Goal: Information Seeking & Learning: Find specific fact

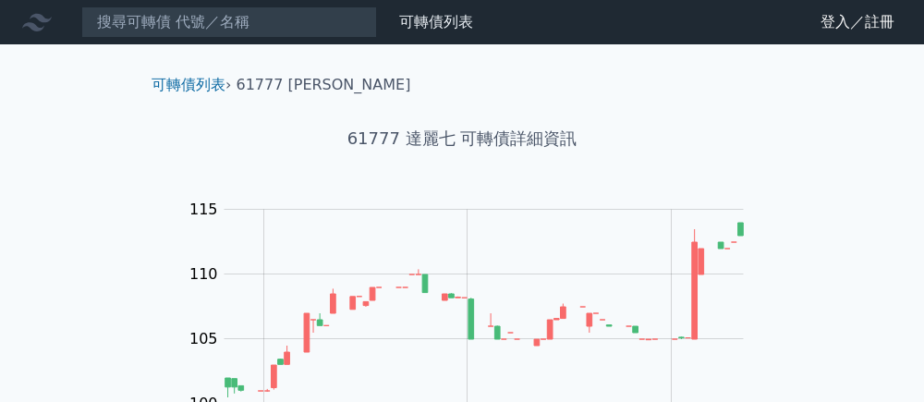
scroll to position [453, 0]
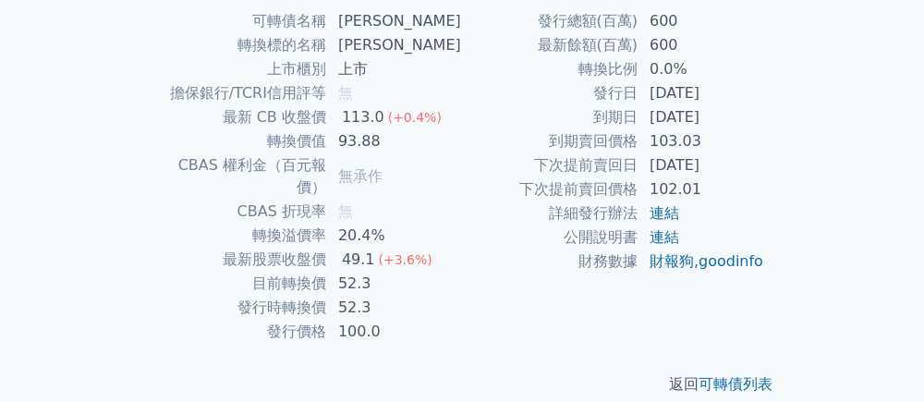
drag, startPoint x: 651, startPoint y: 120, endPoint x: 735, endPoint y: 124, distance: 84.2
click at [735, 124] on td "[DATE]" at bounding box center [702, 117] width 127 height 24
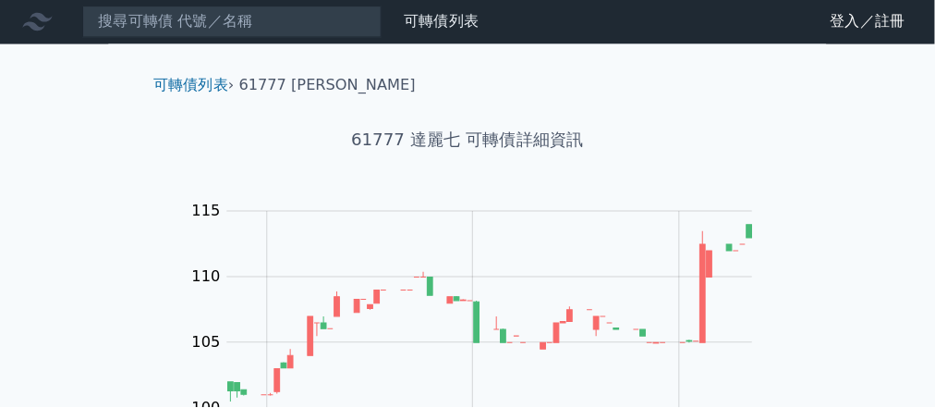
scroll to position [0, 0]
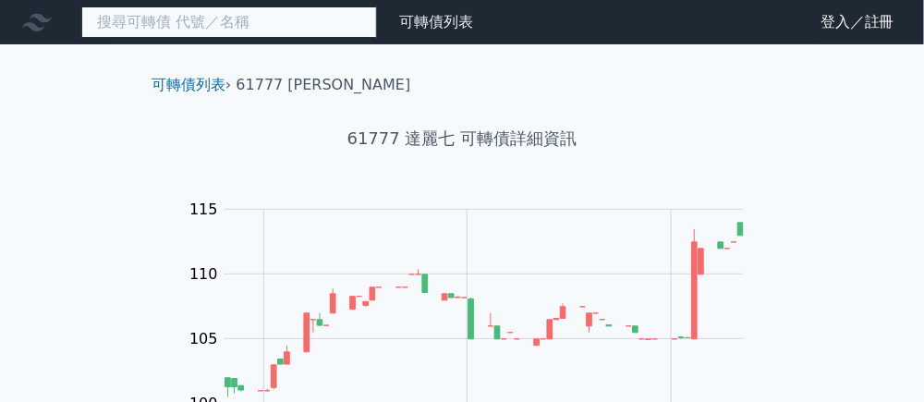
click at [335, 23] on input at bounding box center [229, 21] width 296 height 31
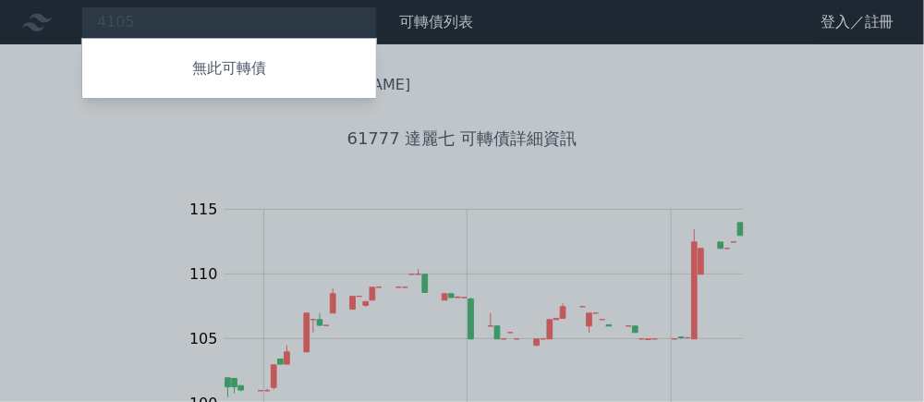
click at [77, 141] on div at bounding box center [462, 201] width 924 height 402
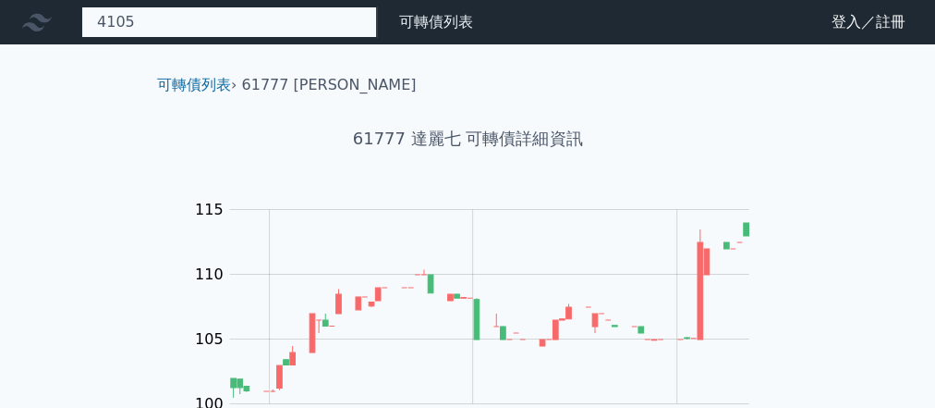
click at [325, 20] on div "4105 無此可轉債" at bounding box center [229, 21] width 296 height 31
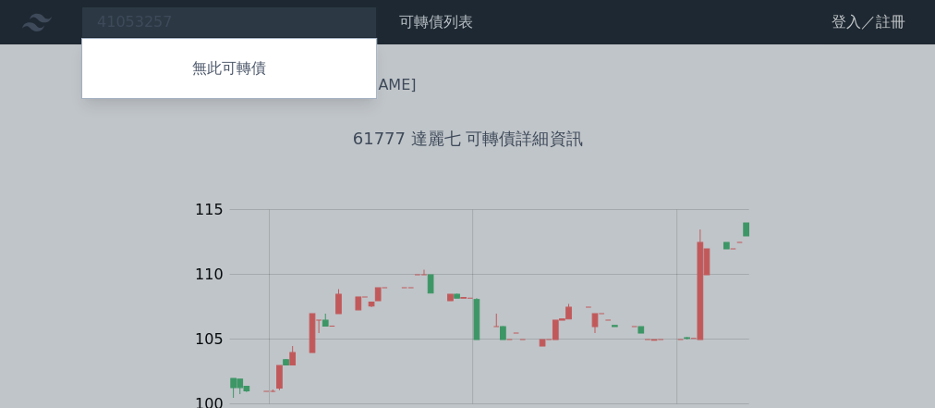
click at [325, 20] on div at bounding box center [467, 204] width 935 height 408
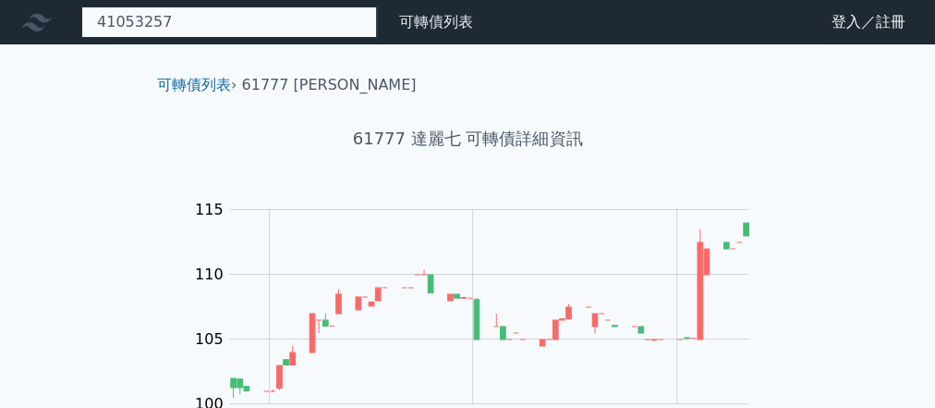
click at [329, 20] on div "41053257 無此可轉債" at bounding box center [229, 21] width 296 height 31
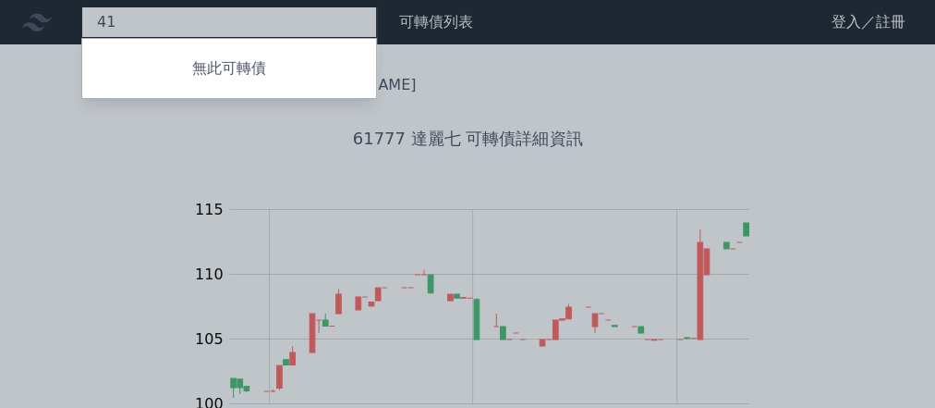
type input "4"
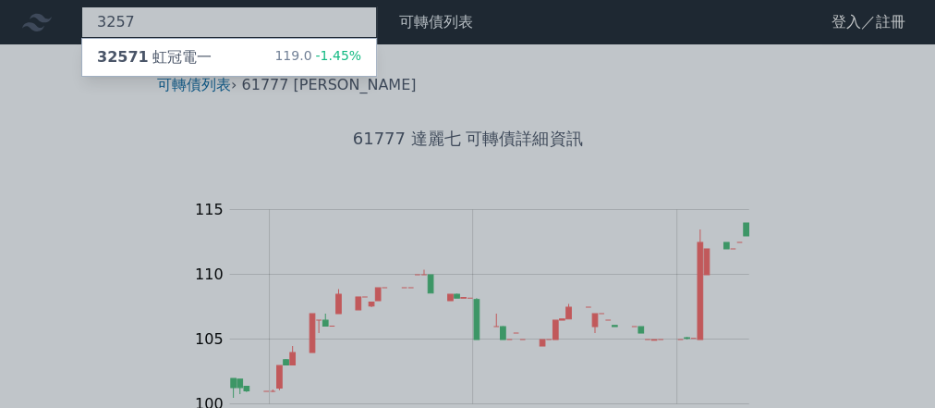
type input "3257"
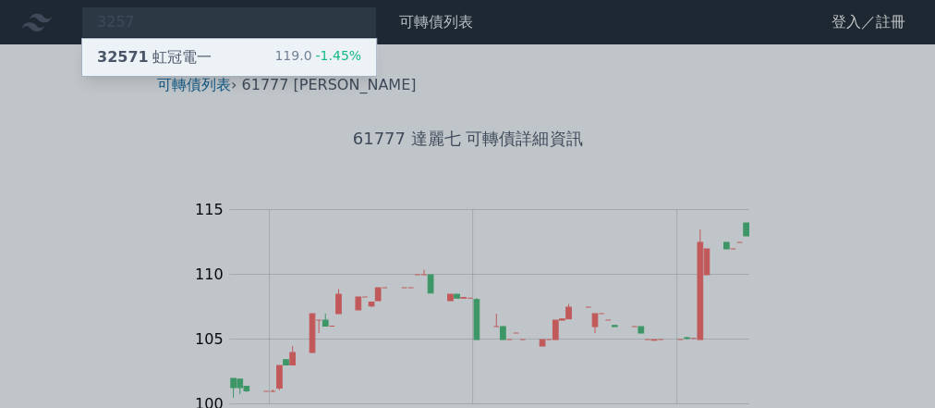
click at [138, 53] on span "32571" at bounding box center [123, 57] width 52 height 18
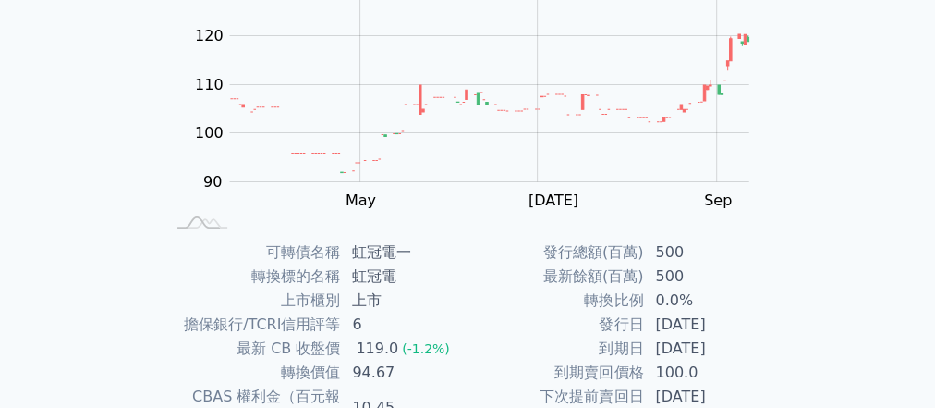
scroll to position [370, 0]
